Goal: Navigation & Orientation: Find specific page/section

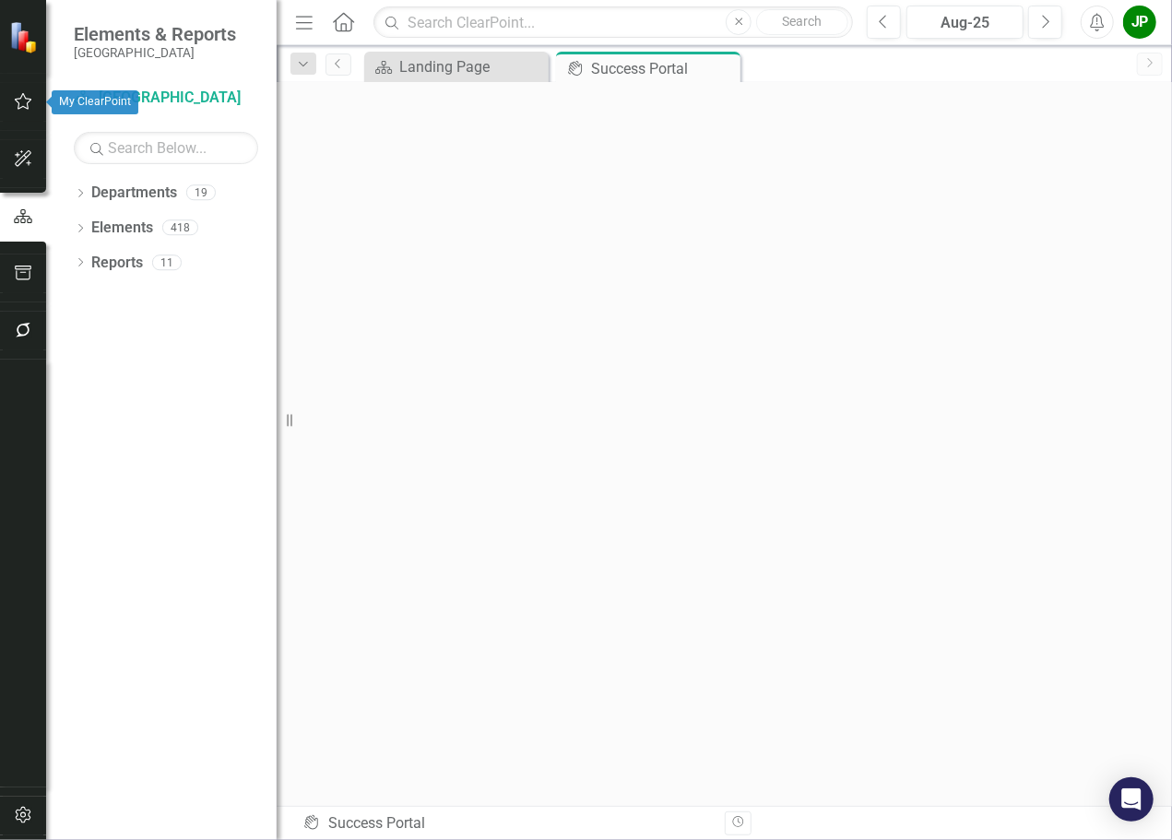
click at [33, 110] on button "button" at bounding box center [23, 102] width 41 height 39
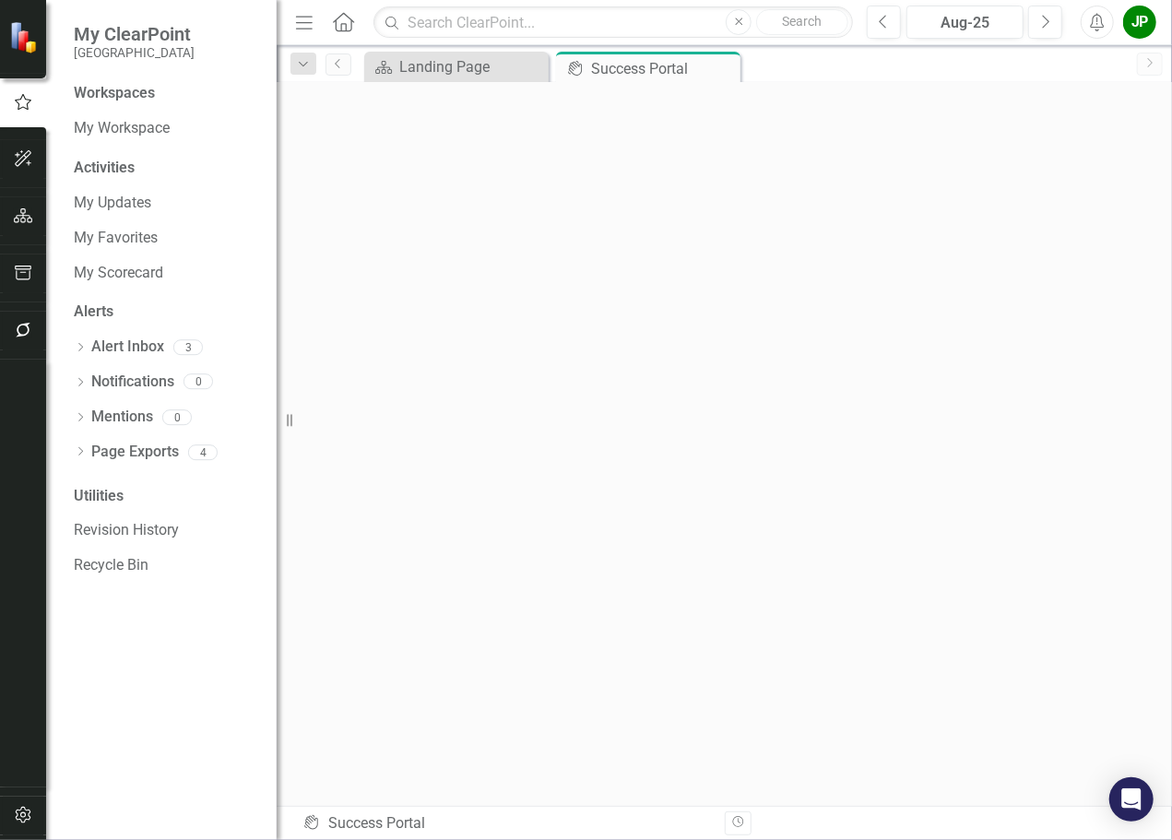
click at [350, 30] on icon "Home" at bounding box center [343, 21] width 24 height 19
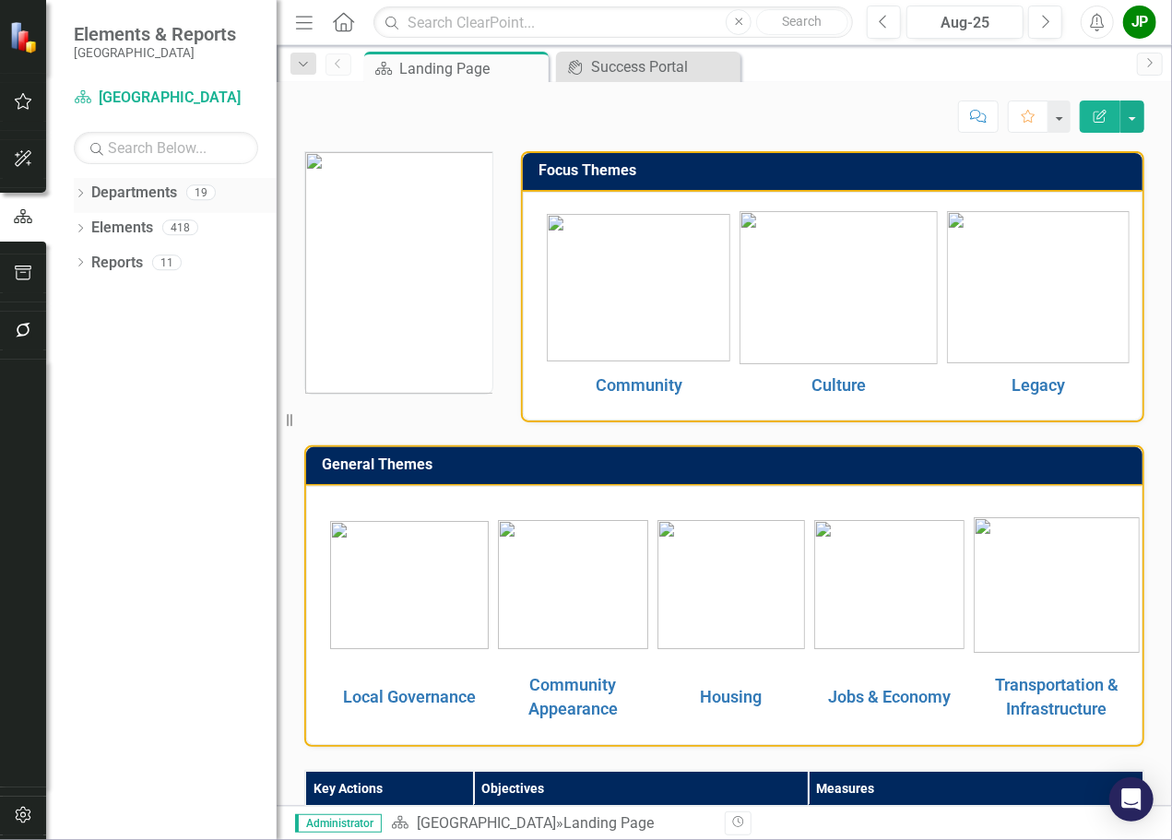
click at [142, 191] on link "Departments" at bounding box center [134, 193] width 86 height 21
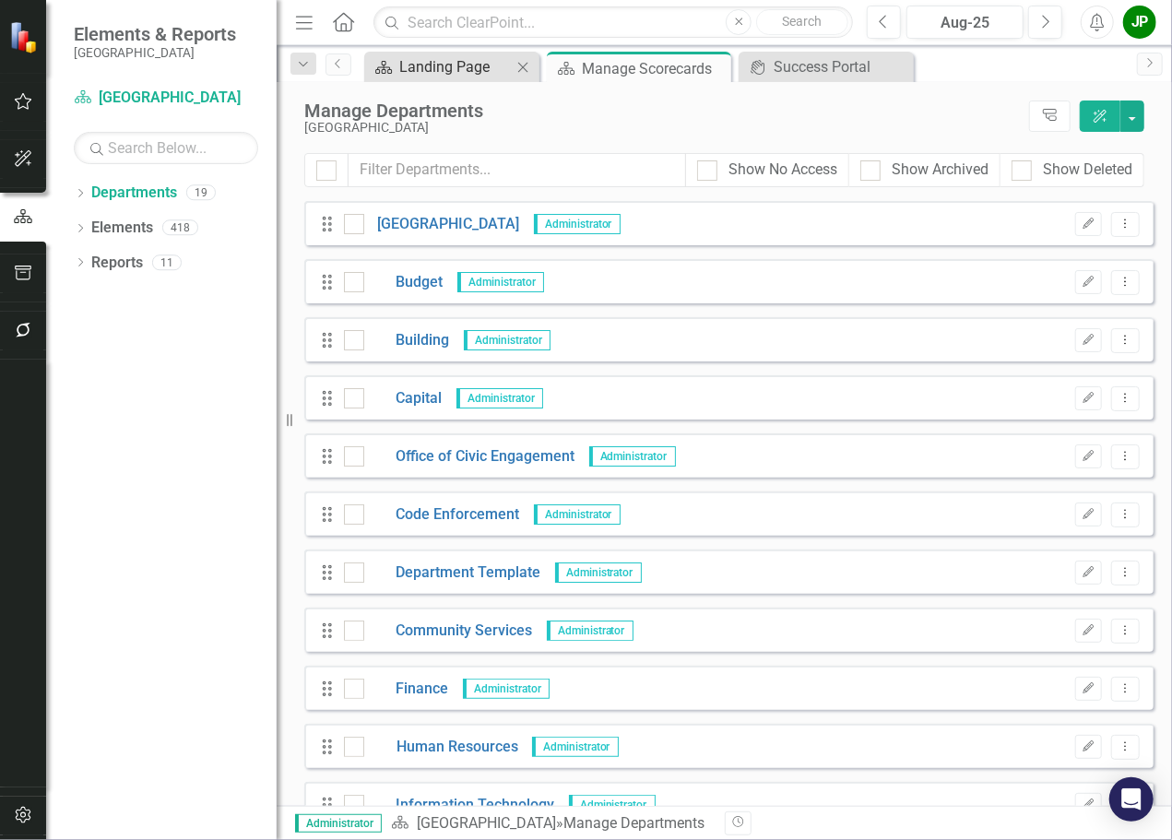
click at [480, 73] on div "Landing Page" at bounding box center [455, 66] width 113 height 23
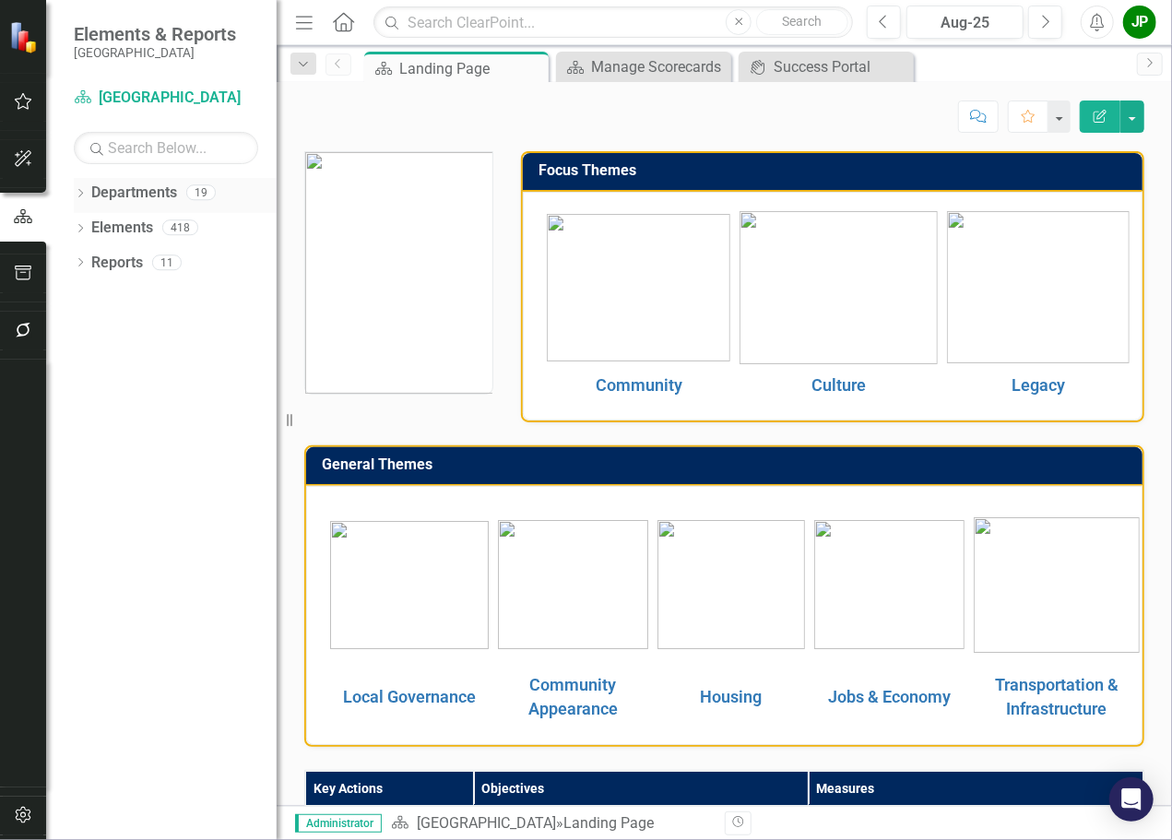
click at [152, 198] on link "Departments" at bounding box center [134, 193] width 86 height 21
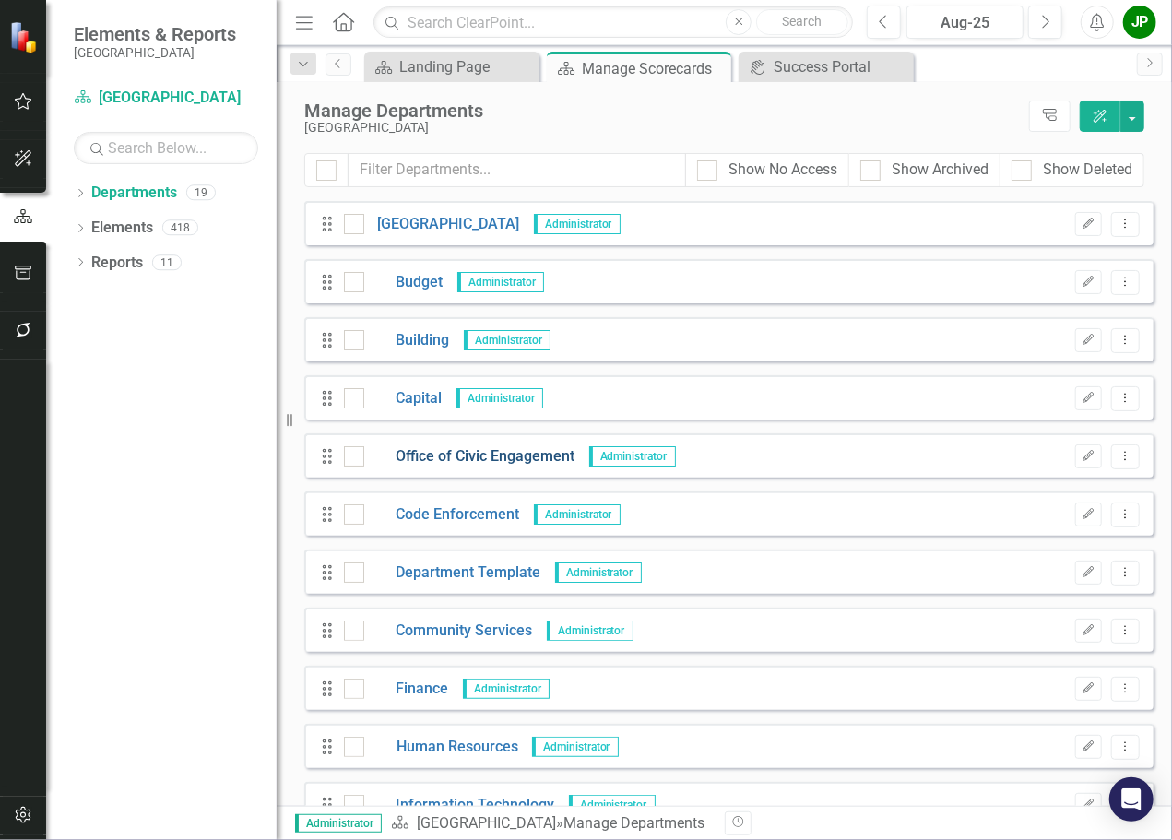
click at [458, 462] on link "Office of Civic Engagement" at bounding box center [469, 456] width 211 height 21
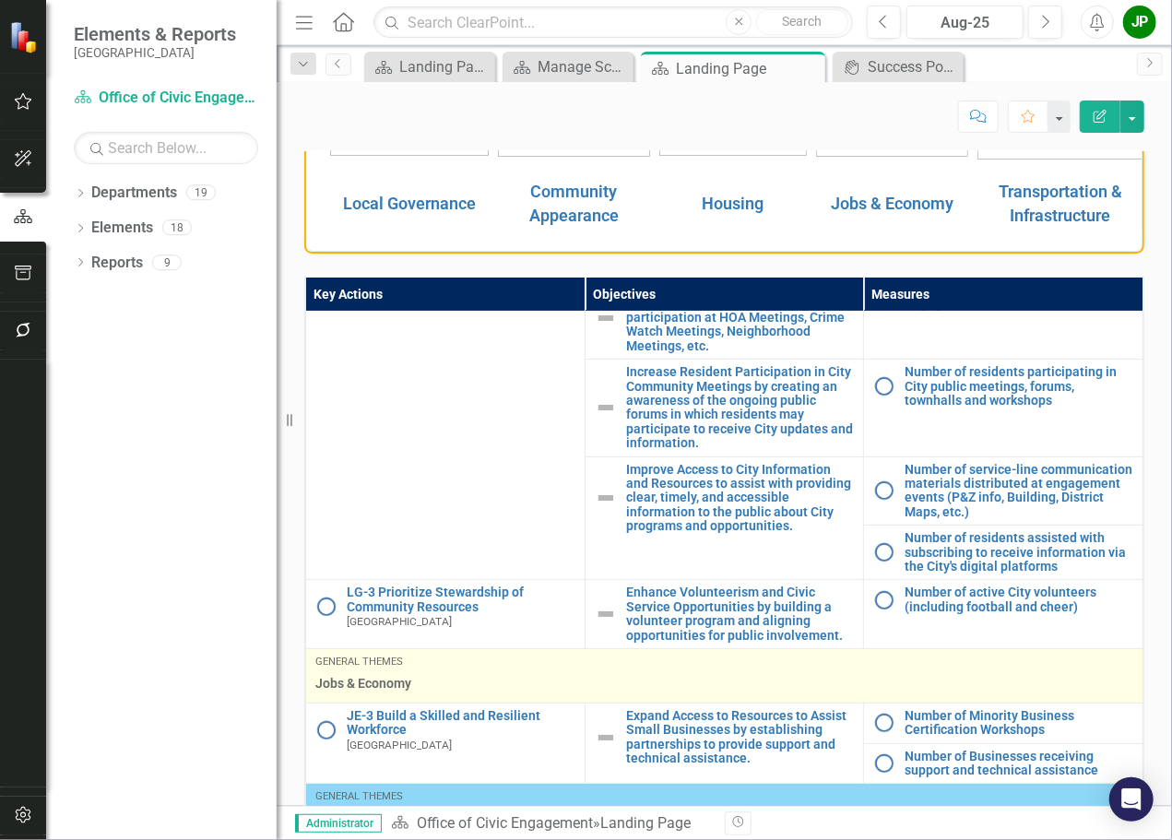
scroll to position [656, 0]
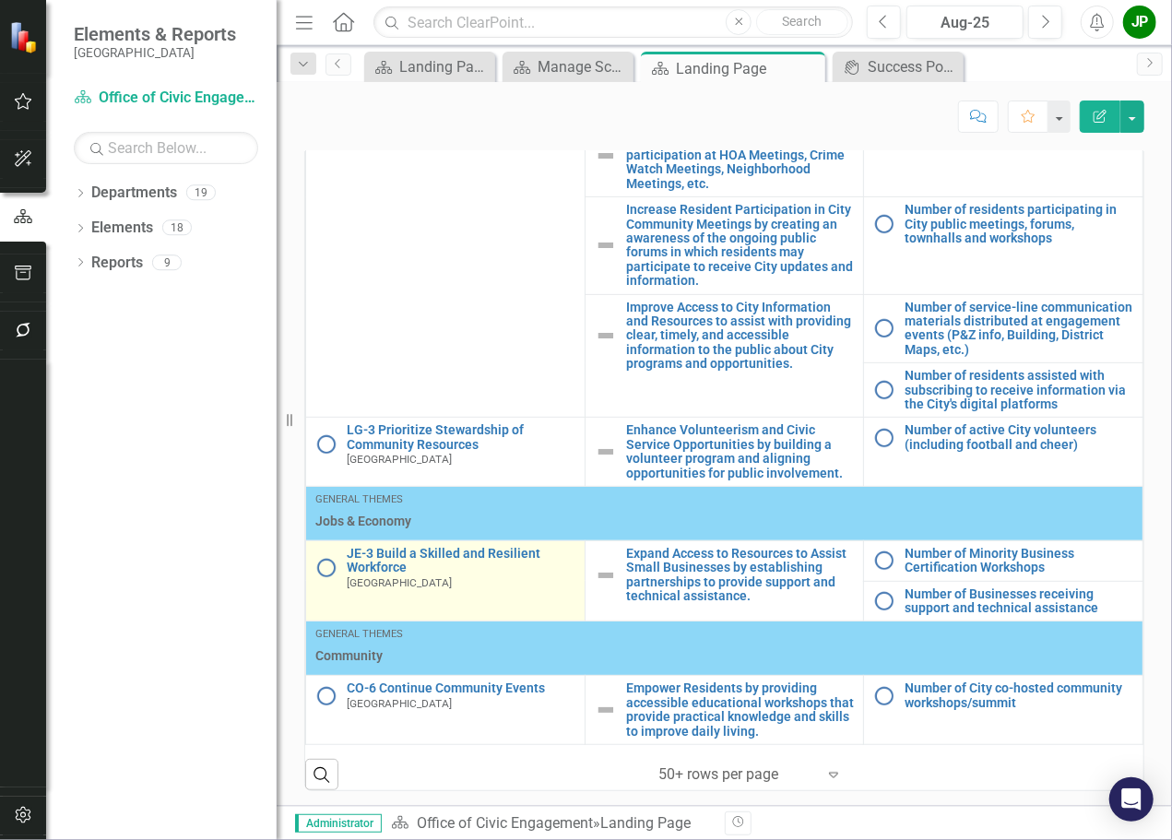
click at [332, 565] on img at bounding box center [326, 568] width 22 height 22
click at [329, 570] on img at bounding box center [326, 568] width 22 height 22
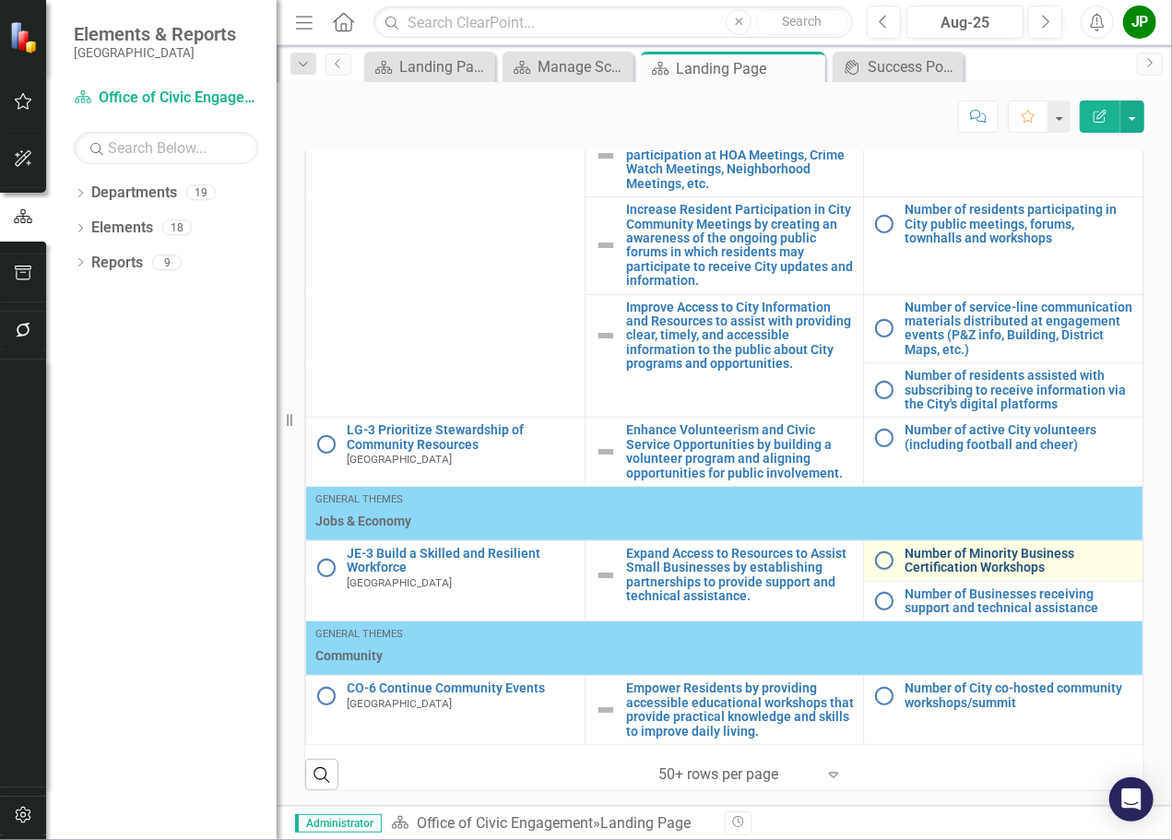
click at [933, 567] on link "Number of Minority Business Certification Workshops" at bounding box center [1019, 561] width 229 height 29
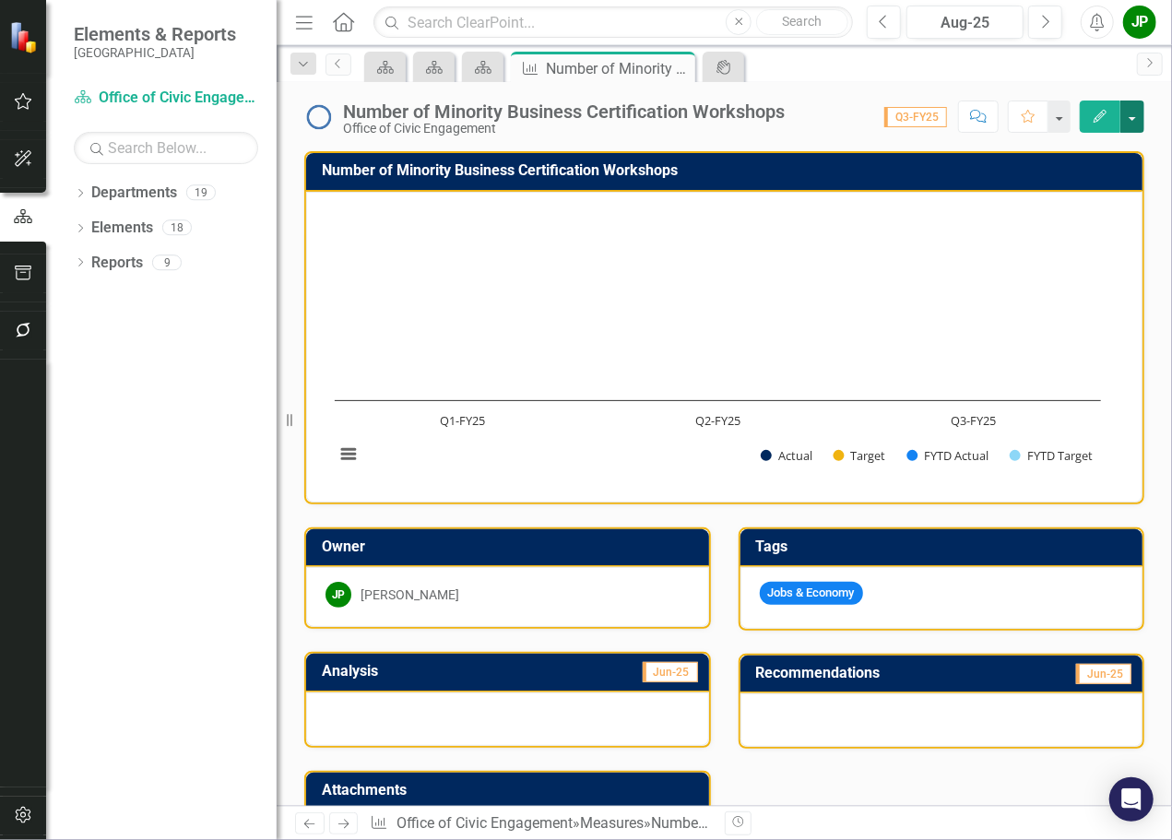
click at [1132, 124] on button "button" at bounding box center [1132, 117] width 24 height 32
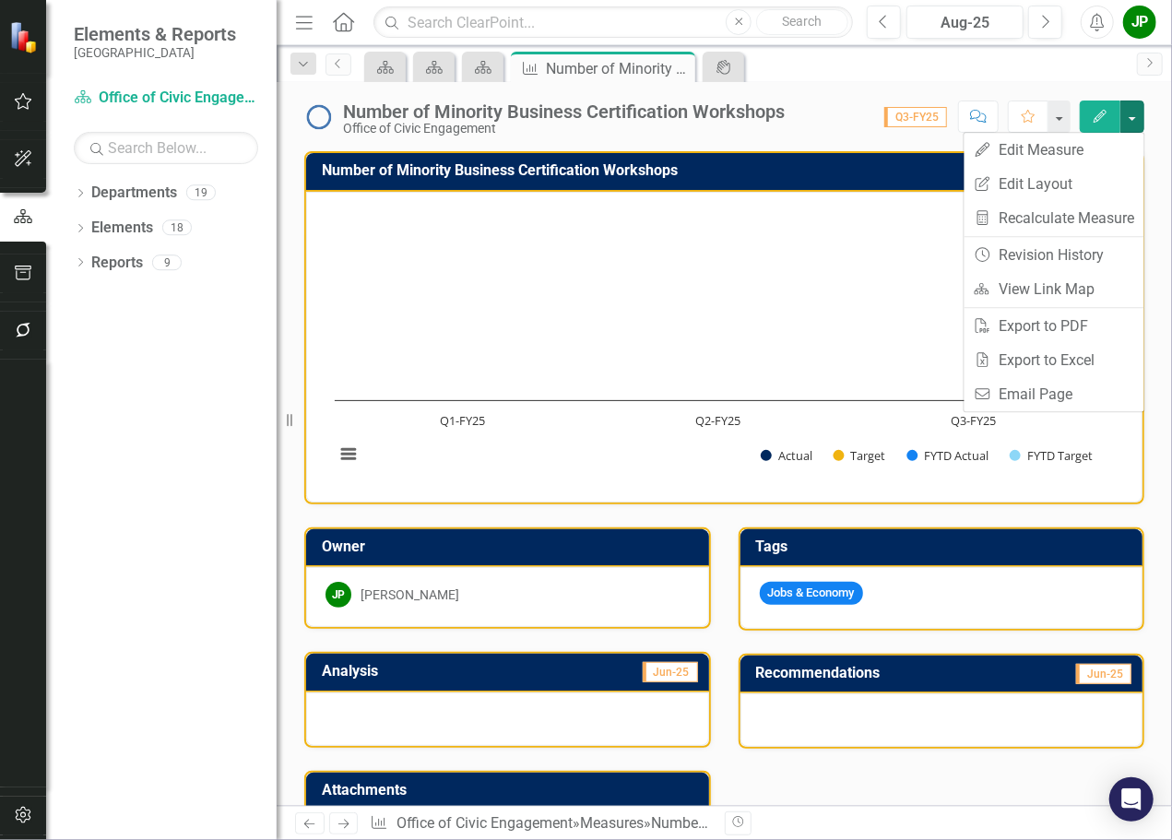
click at [797, 348] on rect "Interactive chart" at bounding box center [718, 345] width 785 height 277
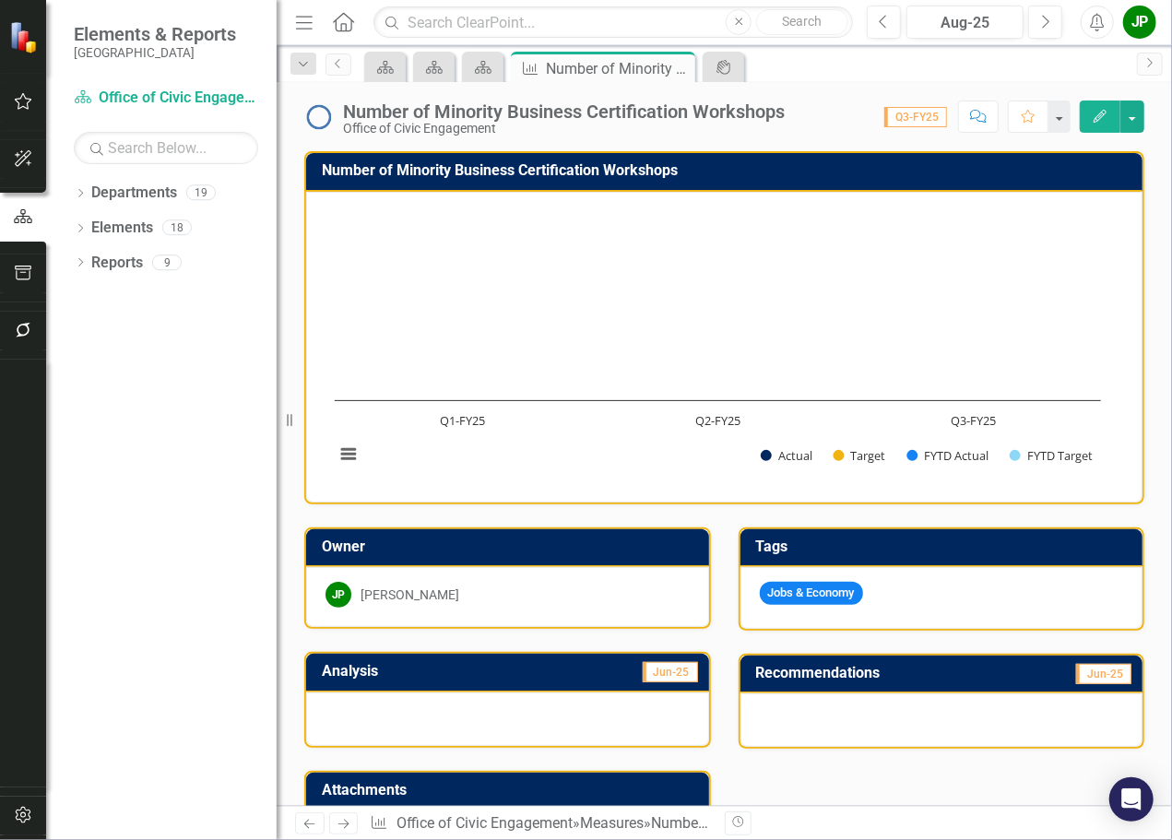
click at [593, 707] on div at bounding box center [507, 719] width 403 height 53
click at [1130, 122] on button "button" at bounding box center [1132, 117] width 24 height 32
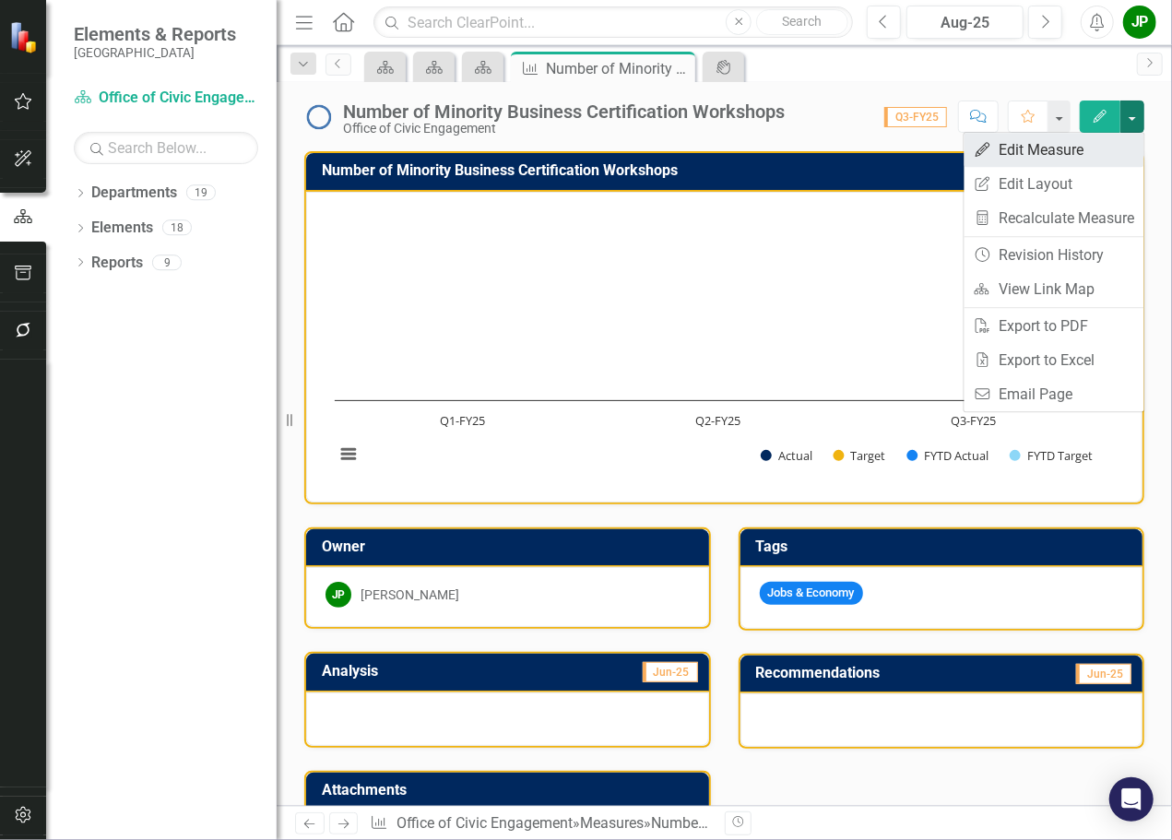
click at [1057, 159] on link "Edit Edit Measure" at bounding box center [1055, 150] width 180 height 34
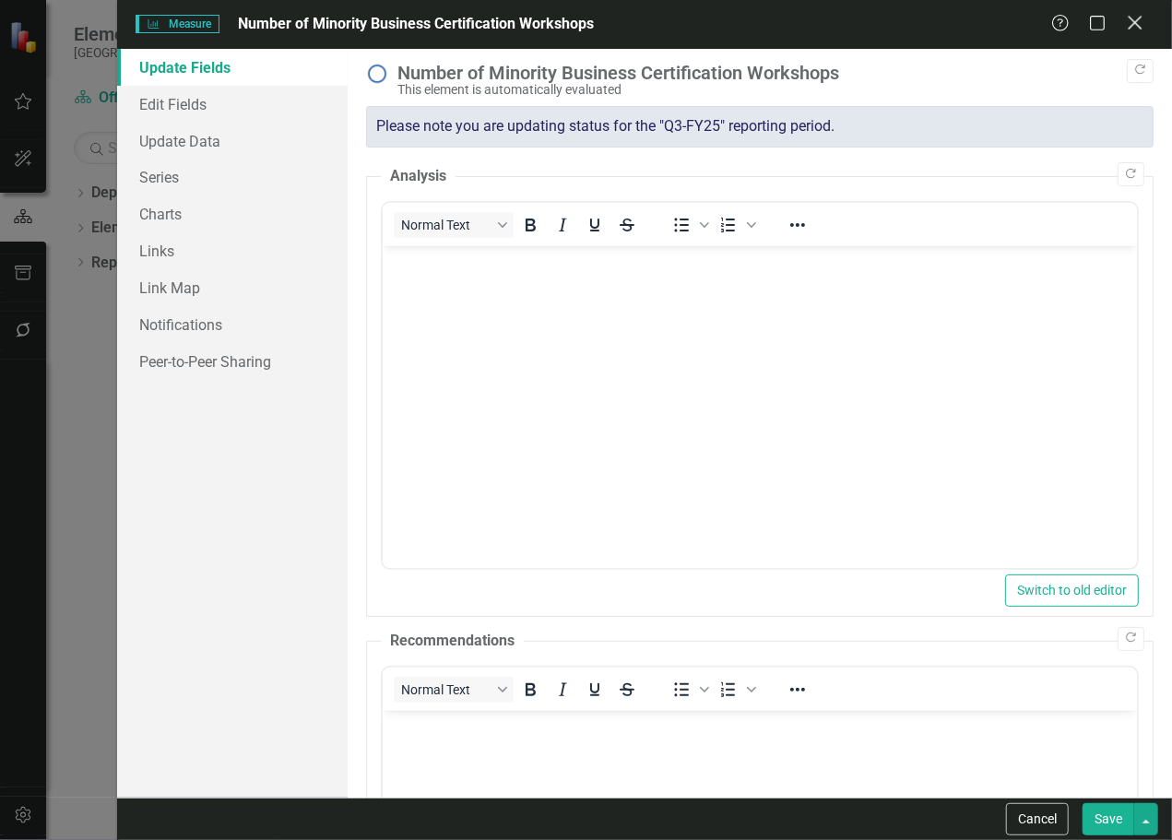
click at [1132, 29] on icon "Close" at bounding box center [1134, 23] width 23 height 18
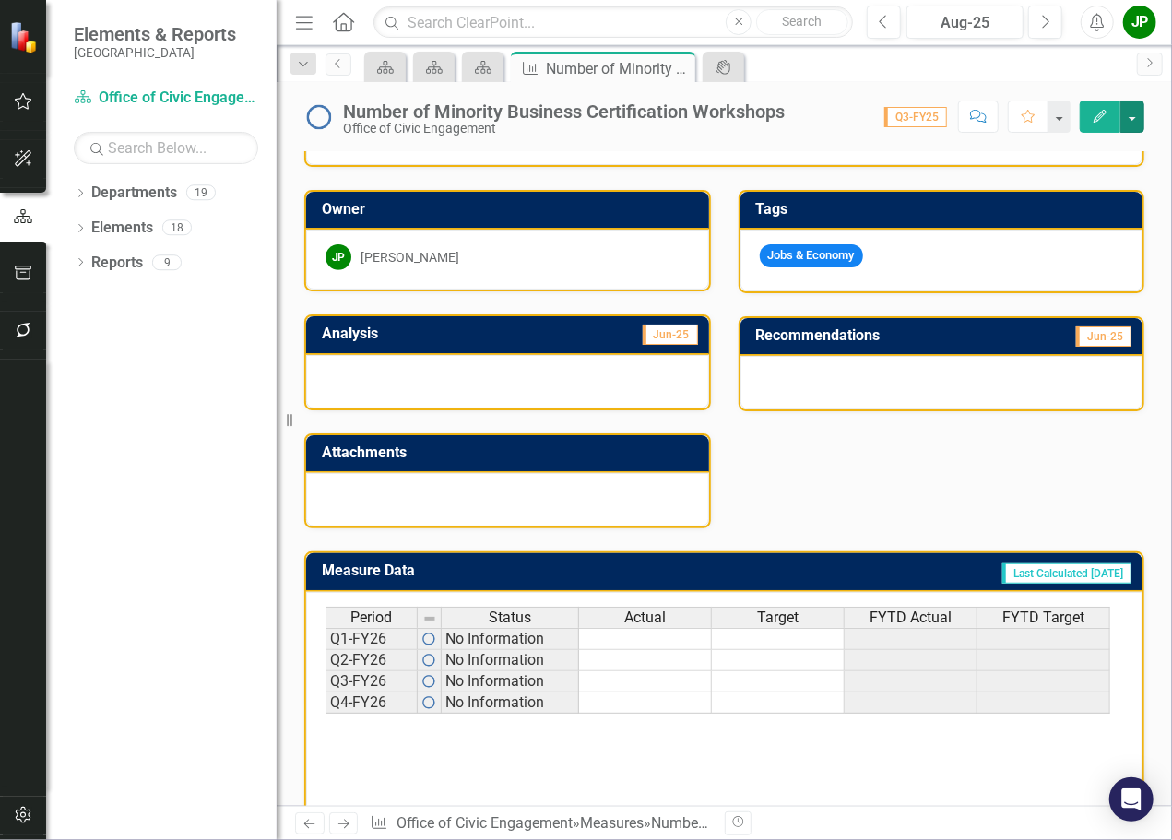
scroll to position [367, 0]
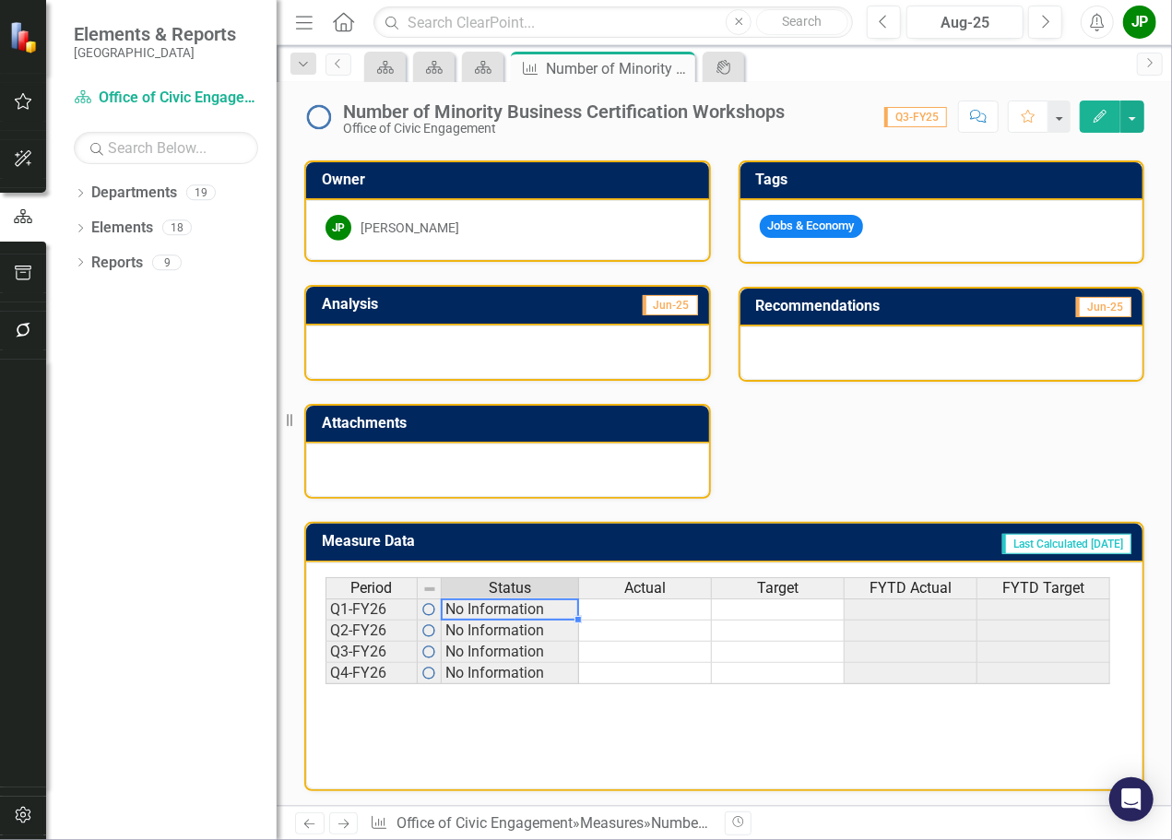
click at [457, 611] on td "No Information" at bounding box center [510, 610] width 137 height 22
click at [812, 492] on div "Owner JP James Poag Analysis Jun-25 Attachments Tags Jobs & Economy Recommendat…" at bounding box center [724, 318] width 868 height 362
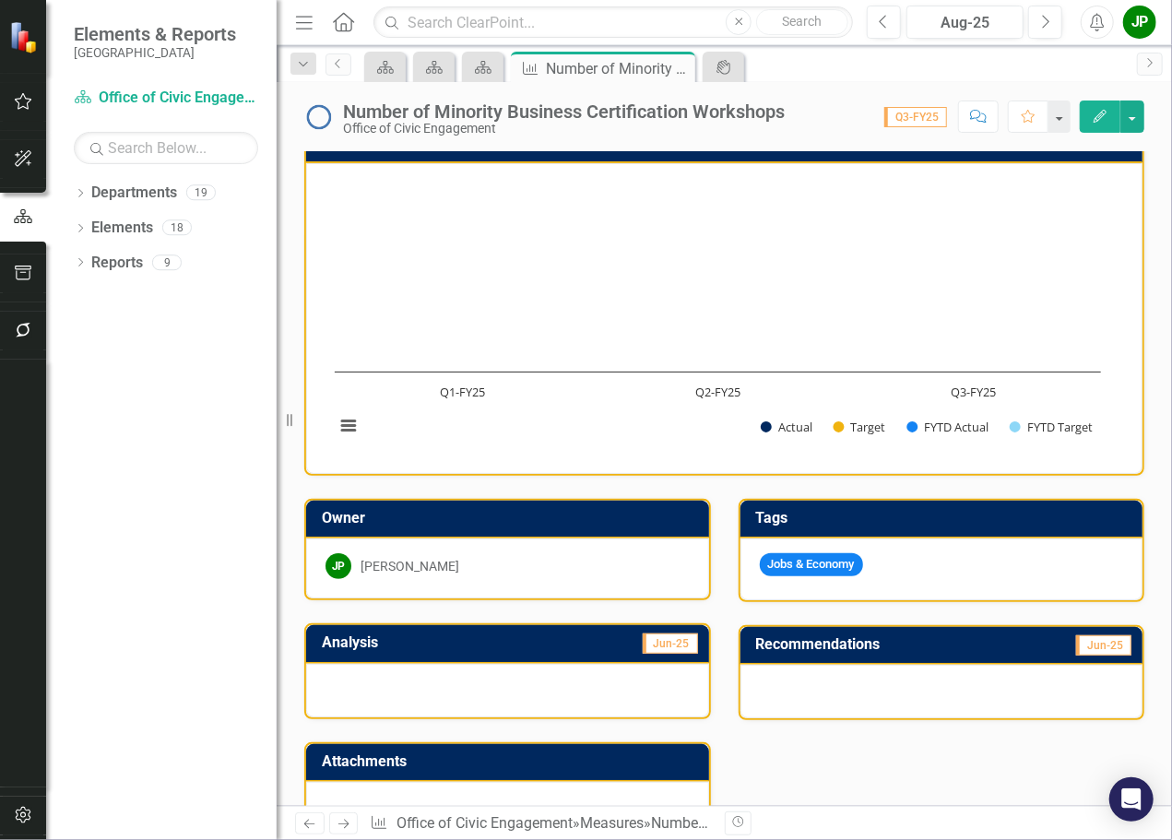
scroll to position [0, 0]
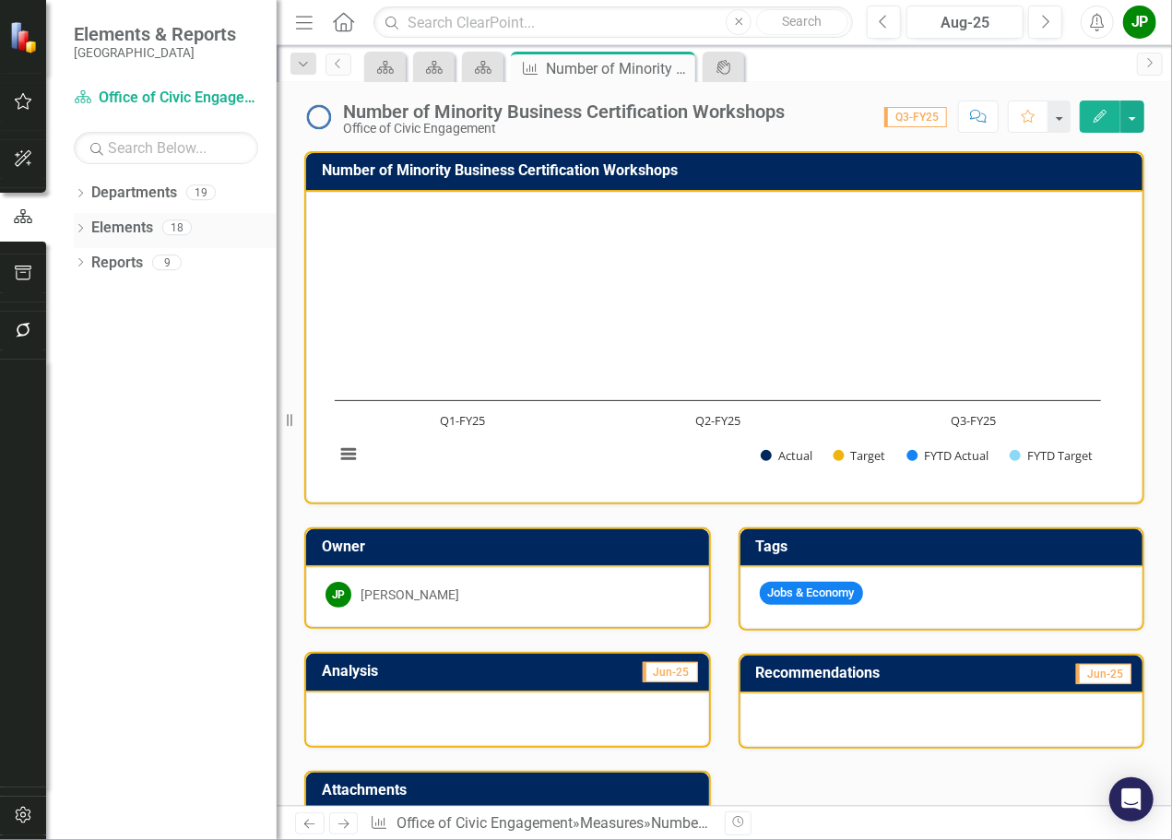
click at [143, 230] on link "Elements" at bounding box center [122, 228] width 62 height 21
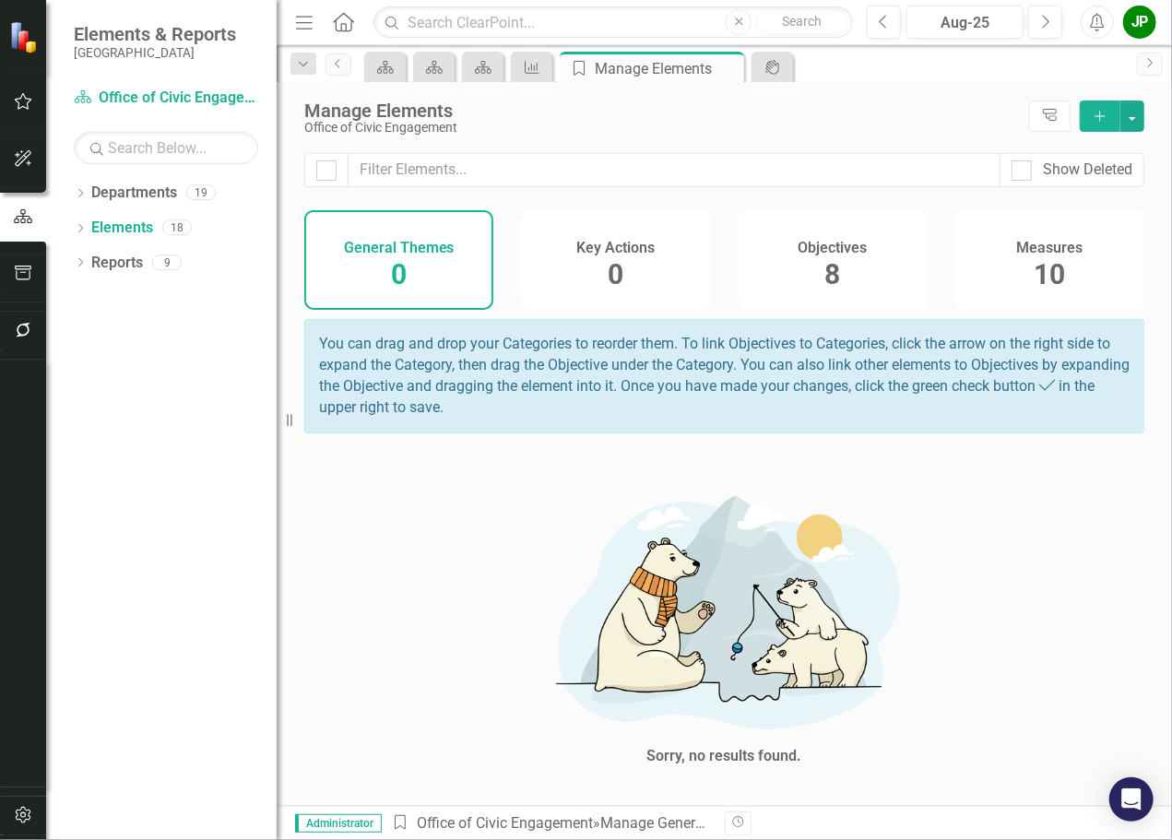
click at [864, 282] on div "Objectives 8" at bounding box center [833, 260] width 189 height 100
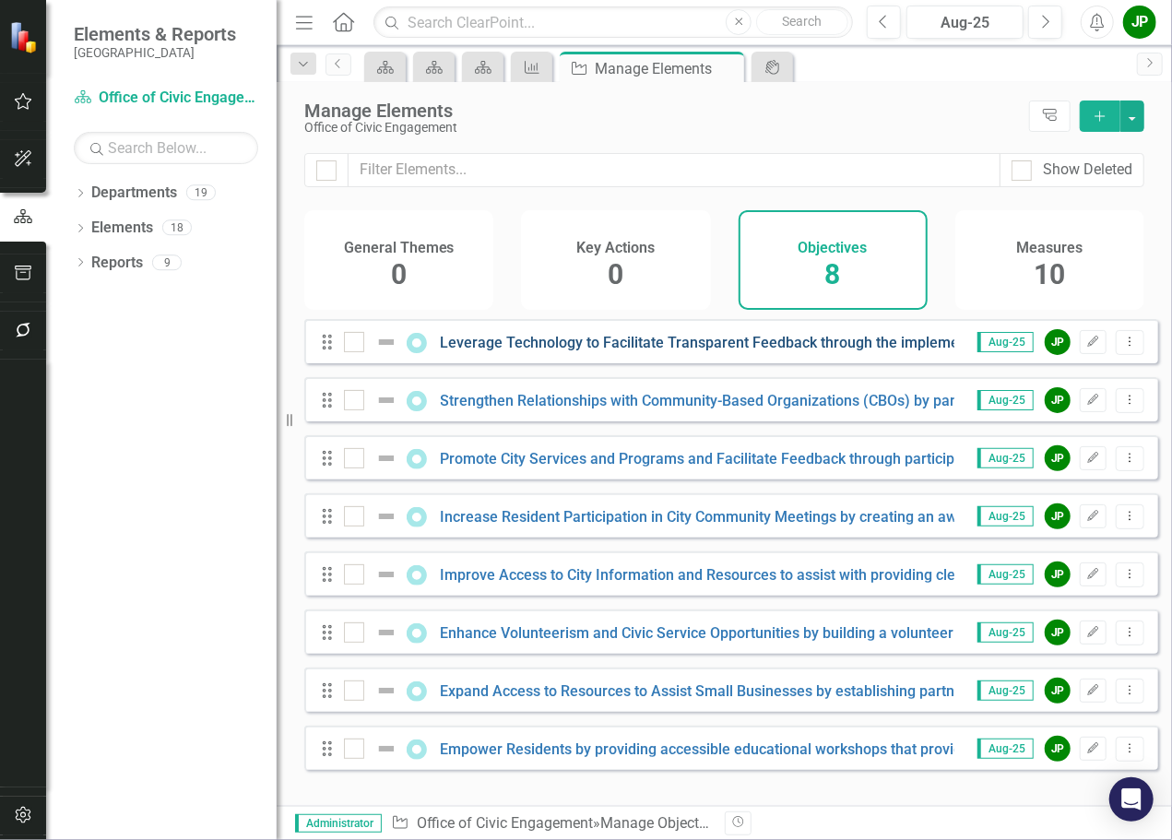
click at [765, 351] on link "Leverage Technology to Facilitate Transparent Feedback through the implementati…" at bounding box center [1013, 343] width 1144 height 18
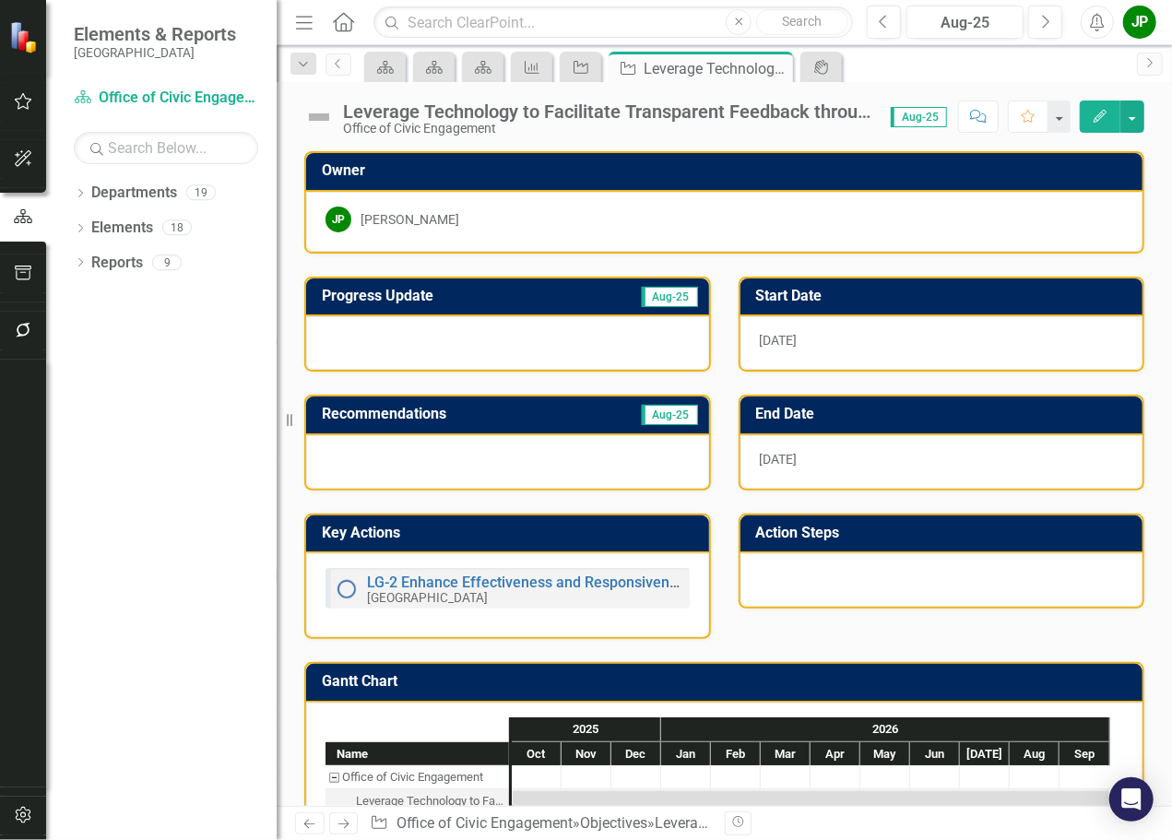
click at [395, 346] on div at bounding box center [507, 342] width 403 height 53
click at [506, 584] on link "LG-2 Enhance Effectiveness and Responsiveness" at bounding box center [530, 583] width 326 height 18
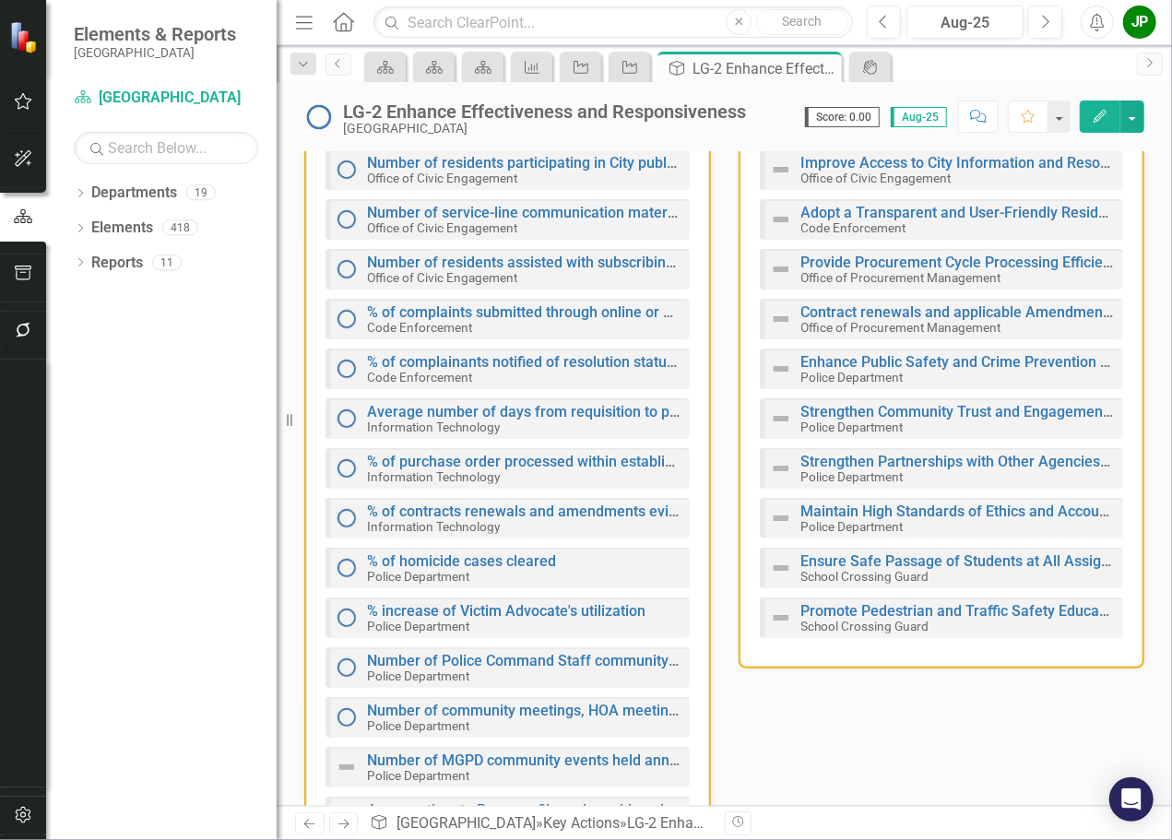
scroll to position [279, 0]
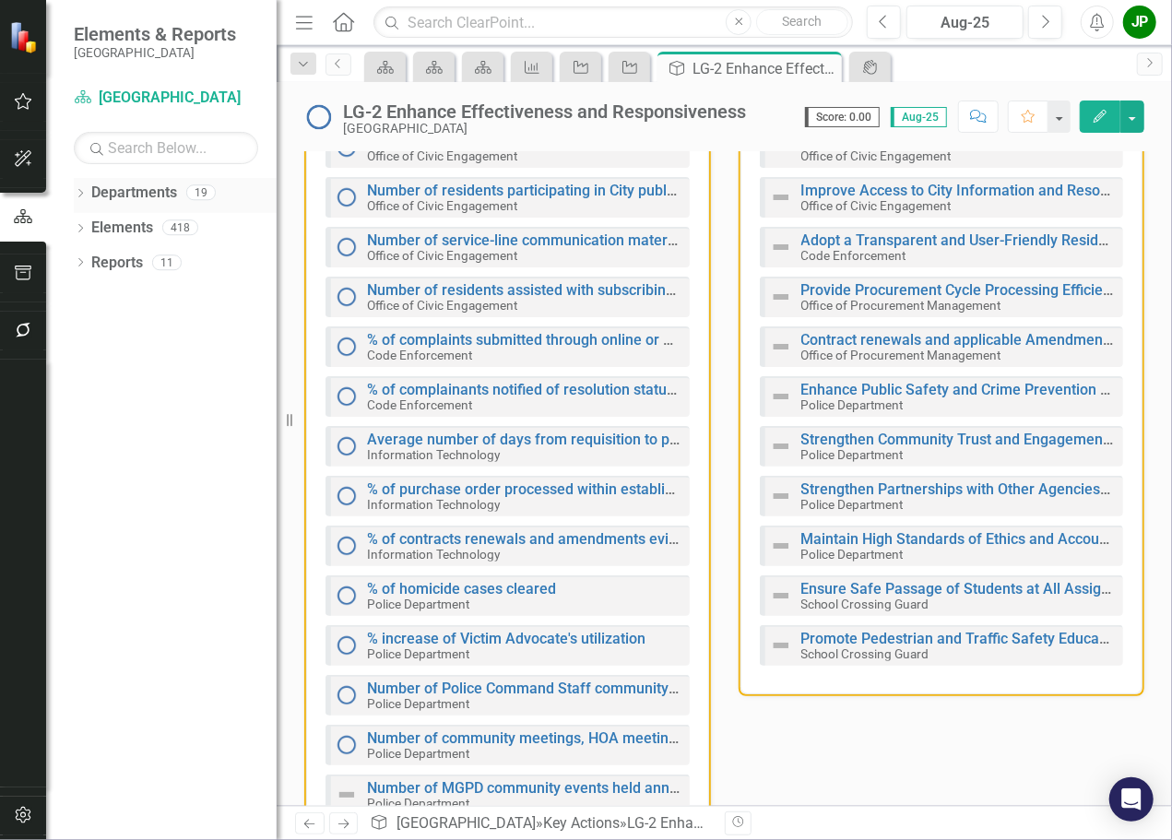
click at [138, 200] on link "Departments" at bounding box center [134, 193] width 86 height 21
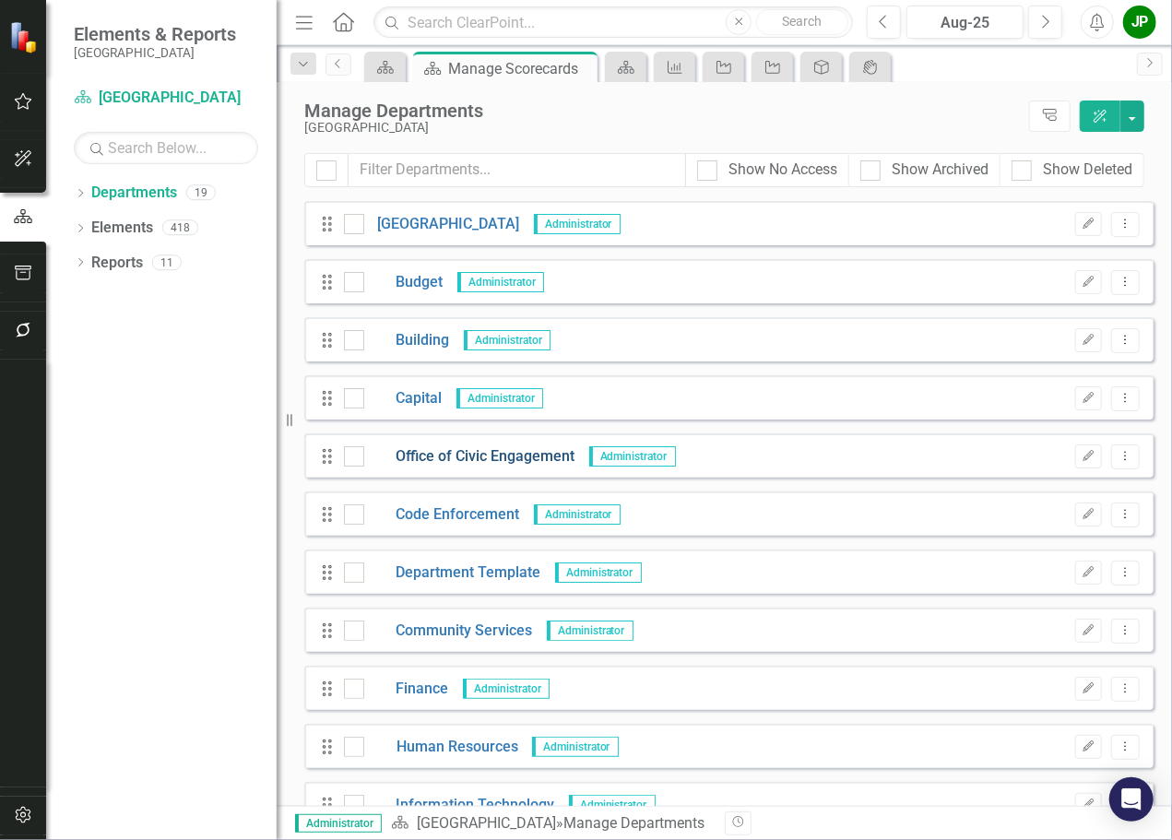
click at [447, 464] on link "Office of Civic Engagement" at bounding box center [469, 456] width 211 height 21
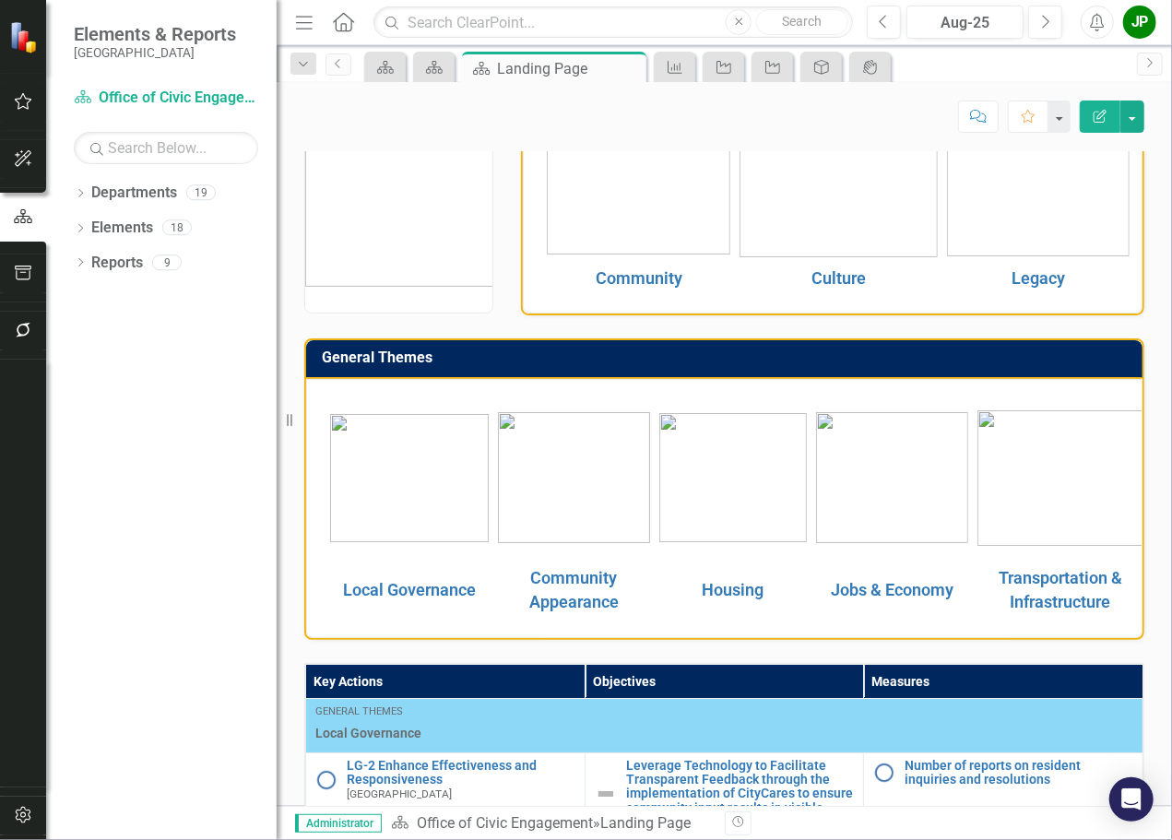
scroll to position [461, 0]
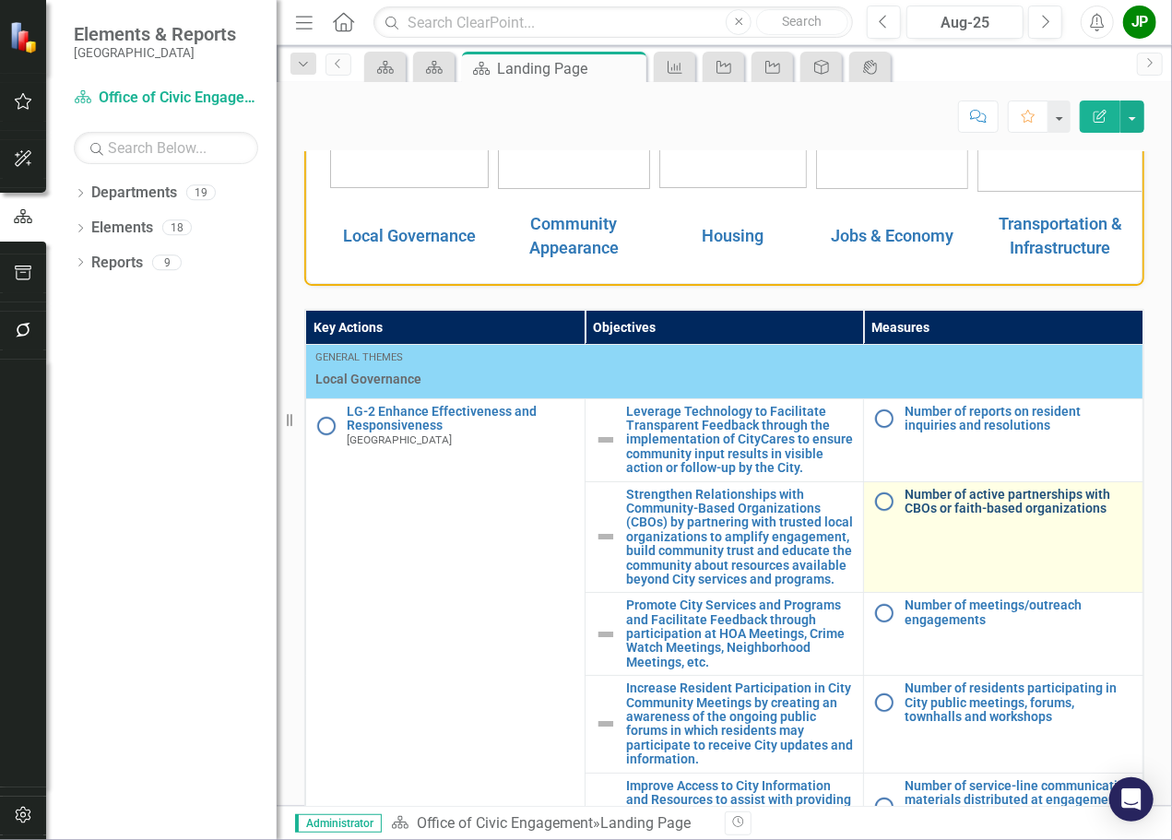
click at [970, 504] on link "Number of active partnerships with CBOs or faith-based organizations" at bounding box center [1019, 502] width 229 height 29
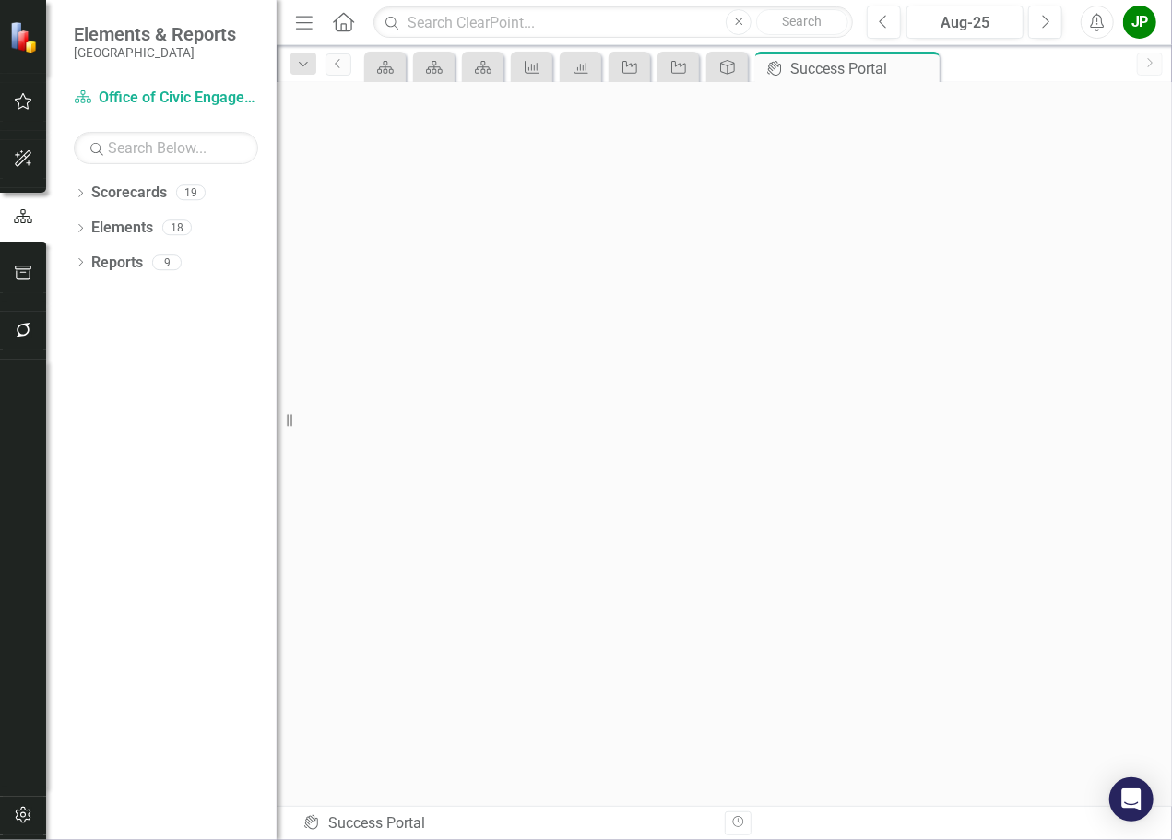
scroll to position [6, 0]
